Goal: Task Accomplishment & Management: Manage account settings

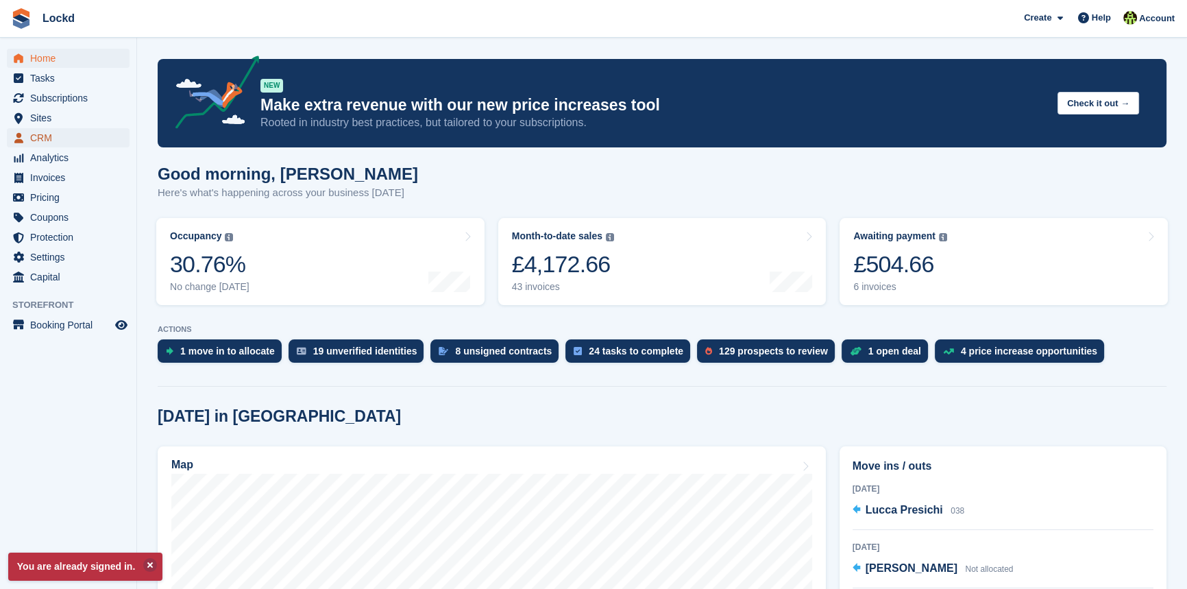
click at [46, 134] on span "CRM" at bounding box center [71, 137] width 82 height 19
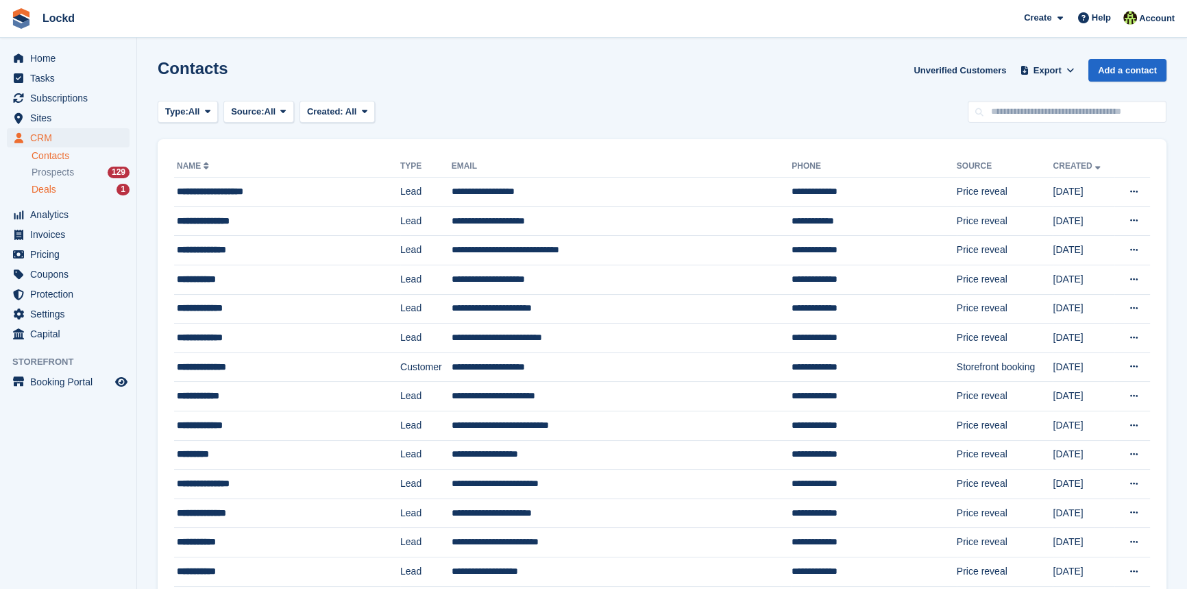
click at [53, 188] on span "Deals" at bounding box center [44, 189] width 25 height 13
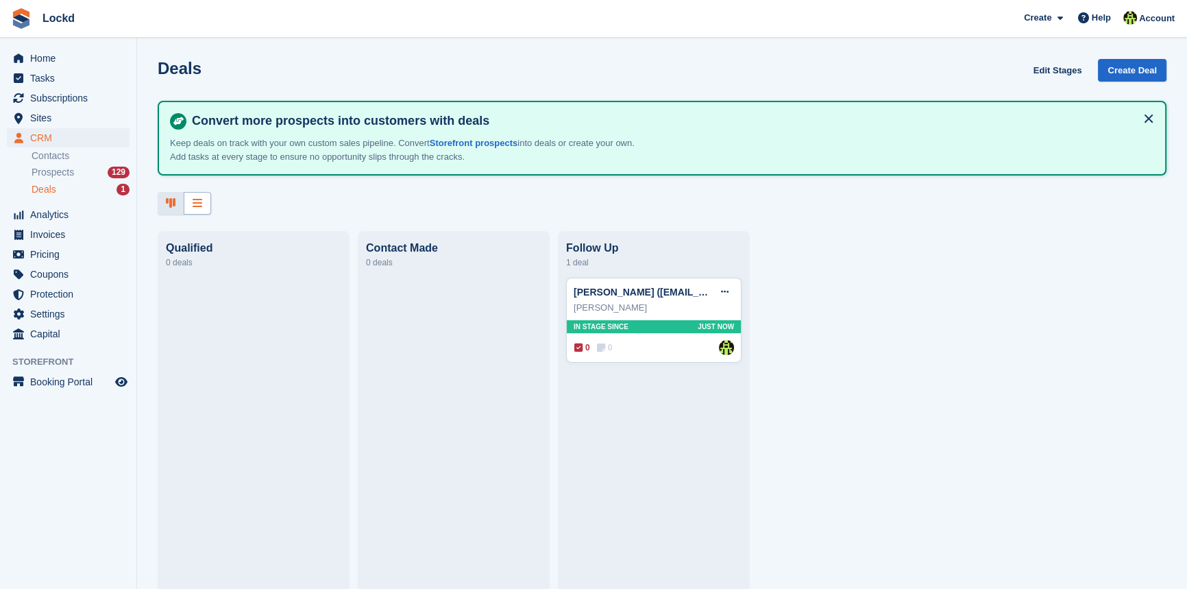
click at [205, 201] on div at bounding box center [197, 203] width 27 height 23
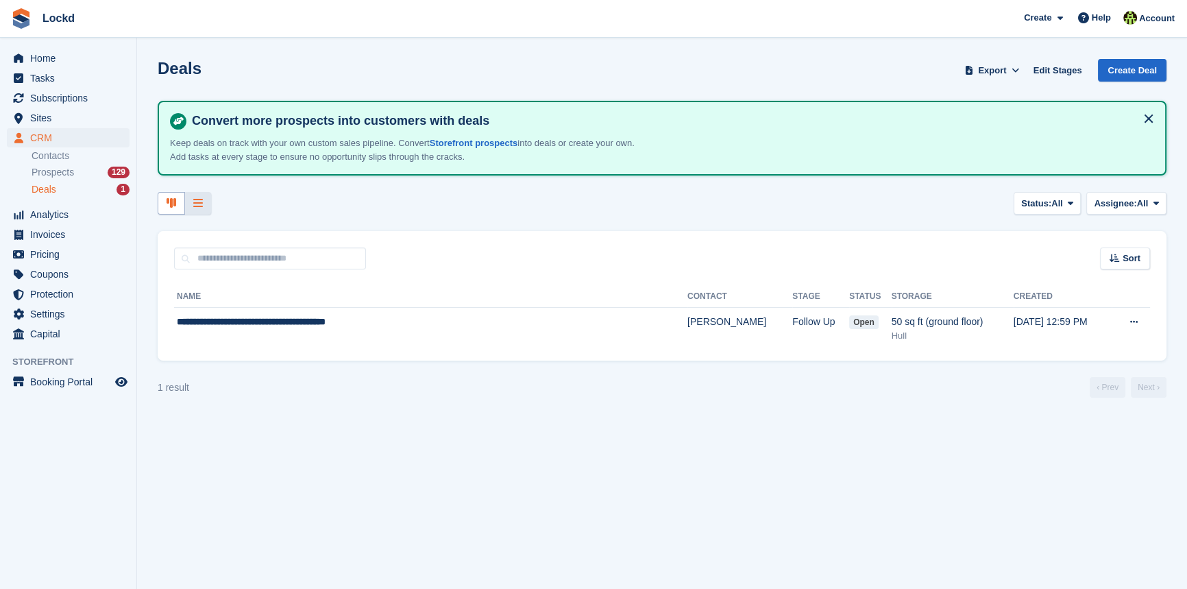
click at [165, 208] on div at bounding box center [171, 203] width 27 height 23
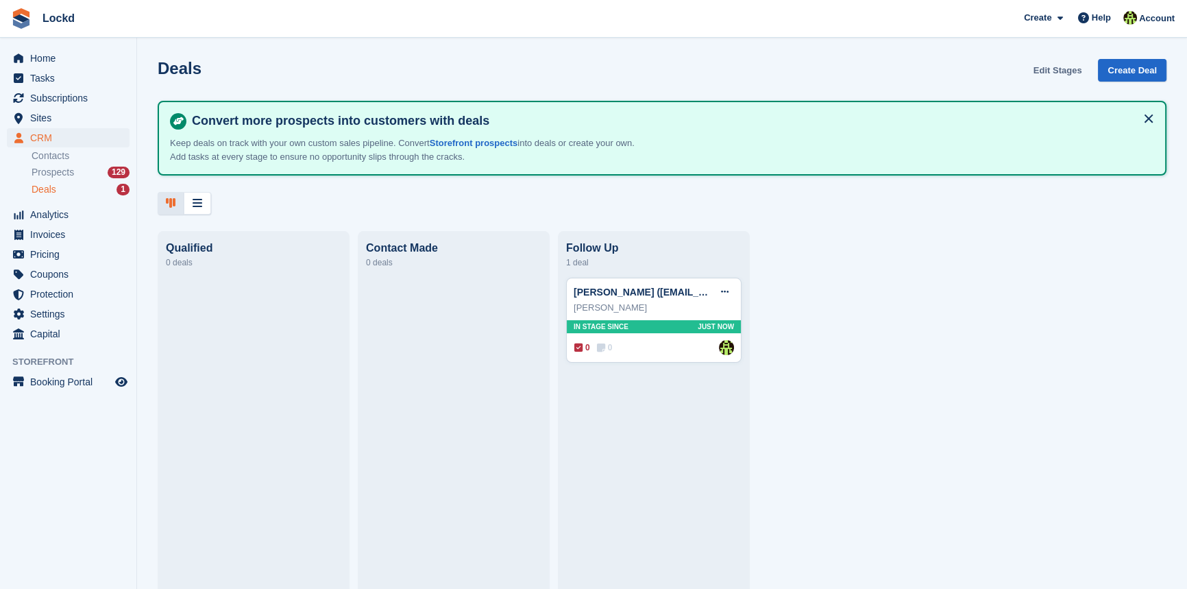
click at [1071, 72] on link "Edit Stages" at bounding box center [1058, 70] width 60 height 23
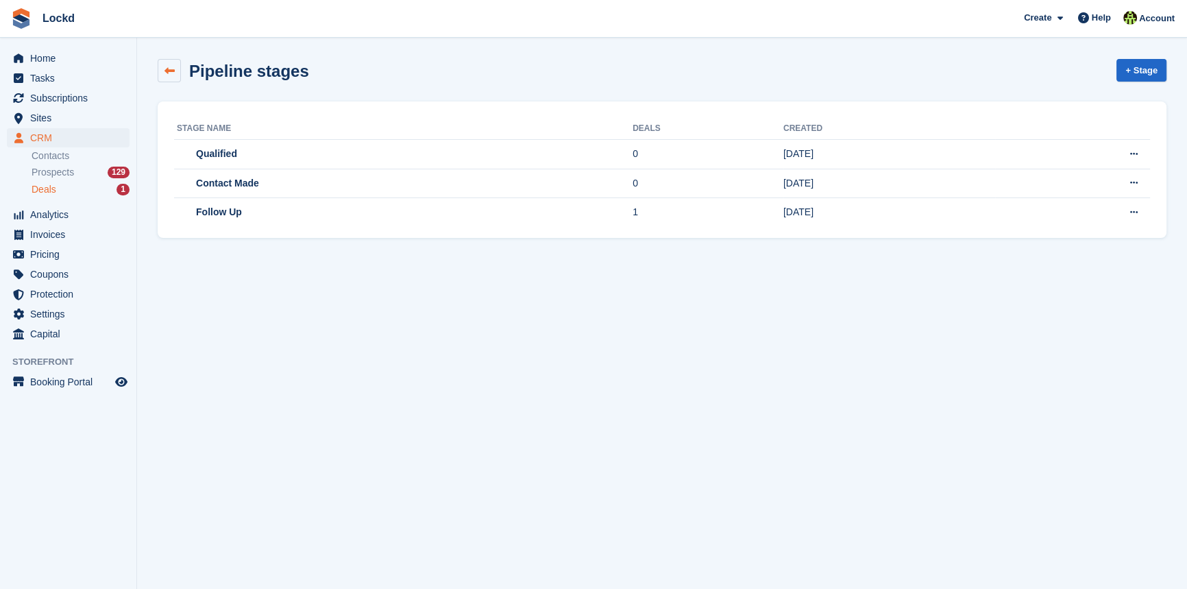
click at [164, 77] on link at bounding box center [169, 70] width 23 height 23
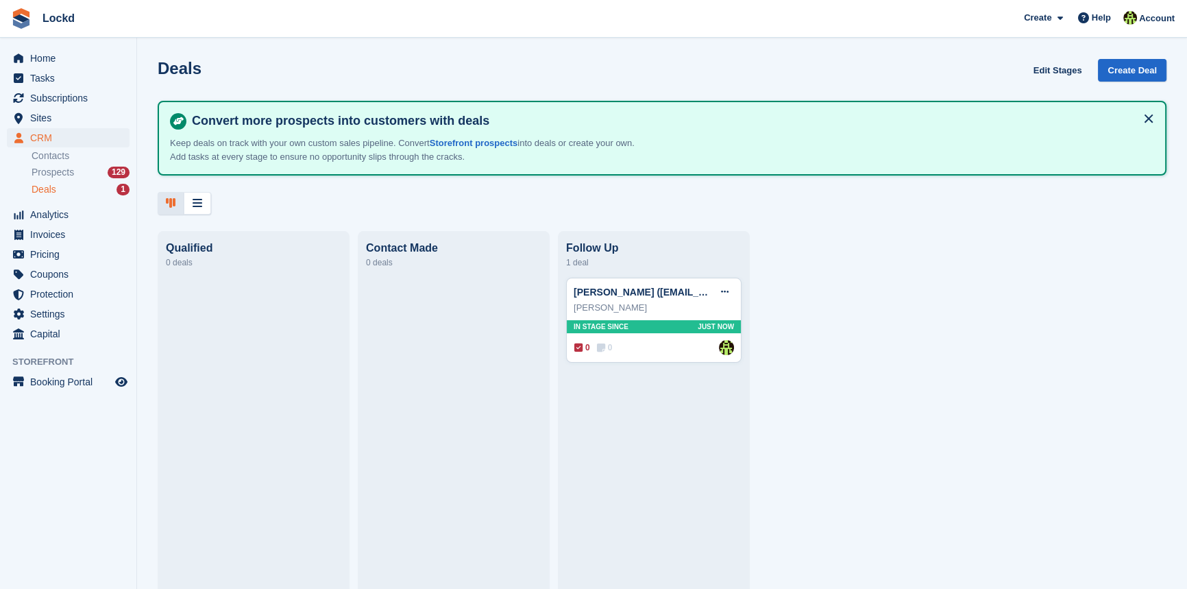
click at [47, 191] on span "Deals" at bounding box center [44, 189] width 25 height 13
click at [48, 193] on span "Deals" at bounding box center [44, 189] width 25 height 13
click at [43, 188] on span "Deals" at bounding box center [44, 189] width 25 height 13
click at [62, 256] on span "Pricing" at bounding box center [71, 254] width 82 height 19
